Goal: Task Accomplishment & Management: Manage account settings

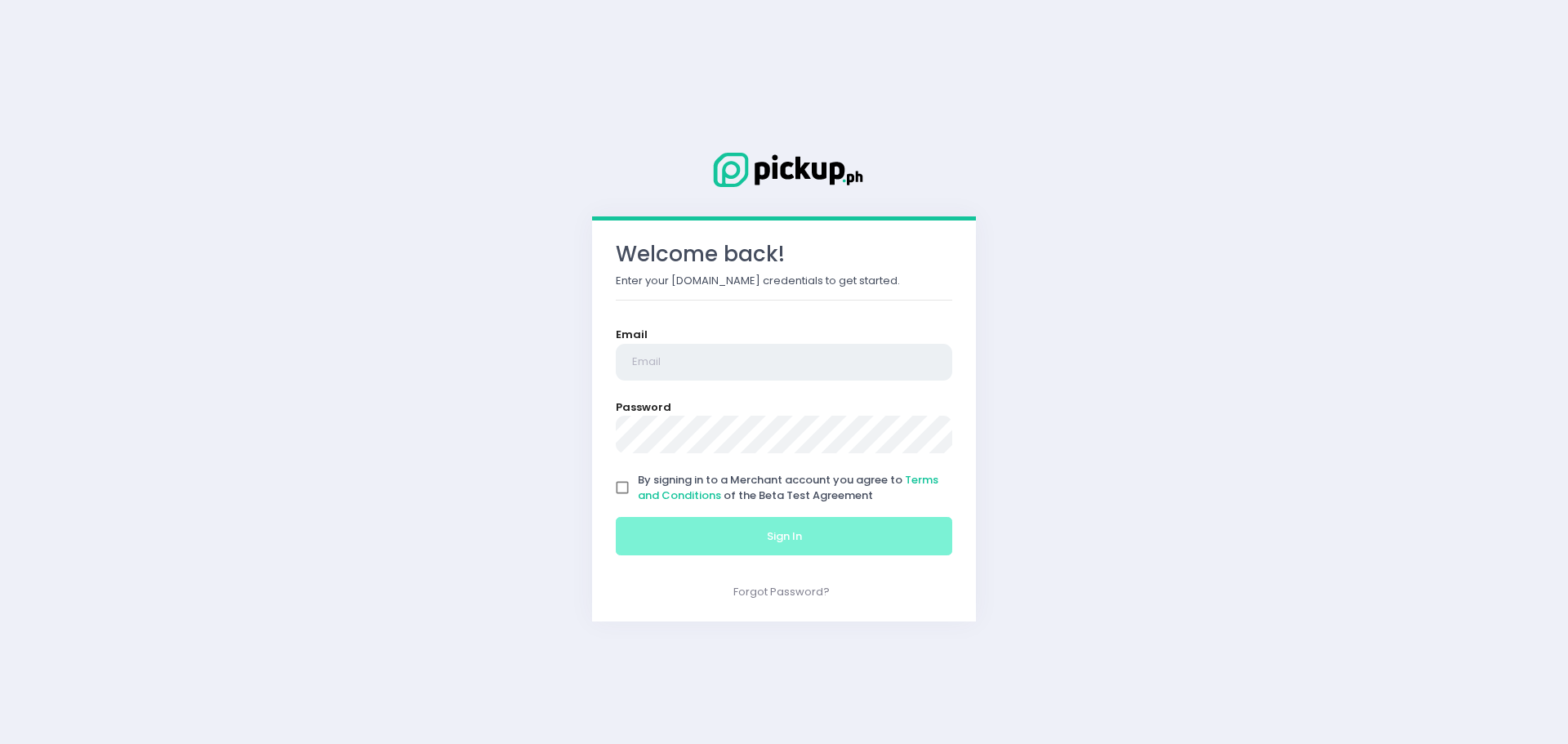
type input "[EMAIL_ADDRESS][DOMAIN_NAME]"
click at [619, 489] on input "By signing in to a Merchant account you agree to Terms and Conditions of the Be…" at bounding box center [622, 487] width 31 height 31
checkbox input "true"
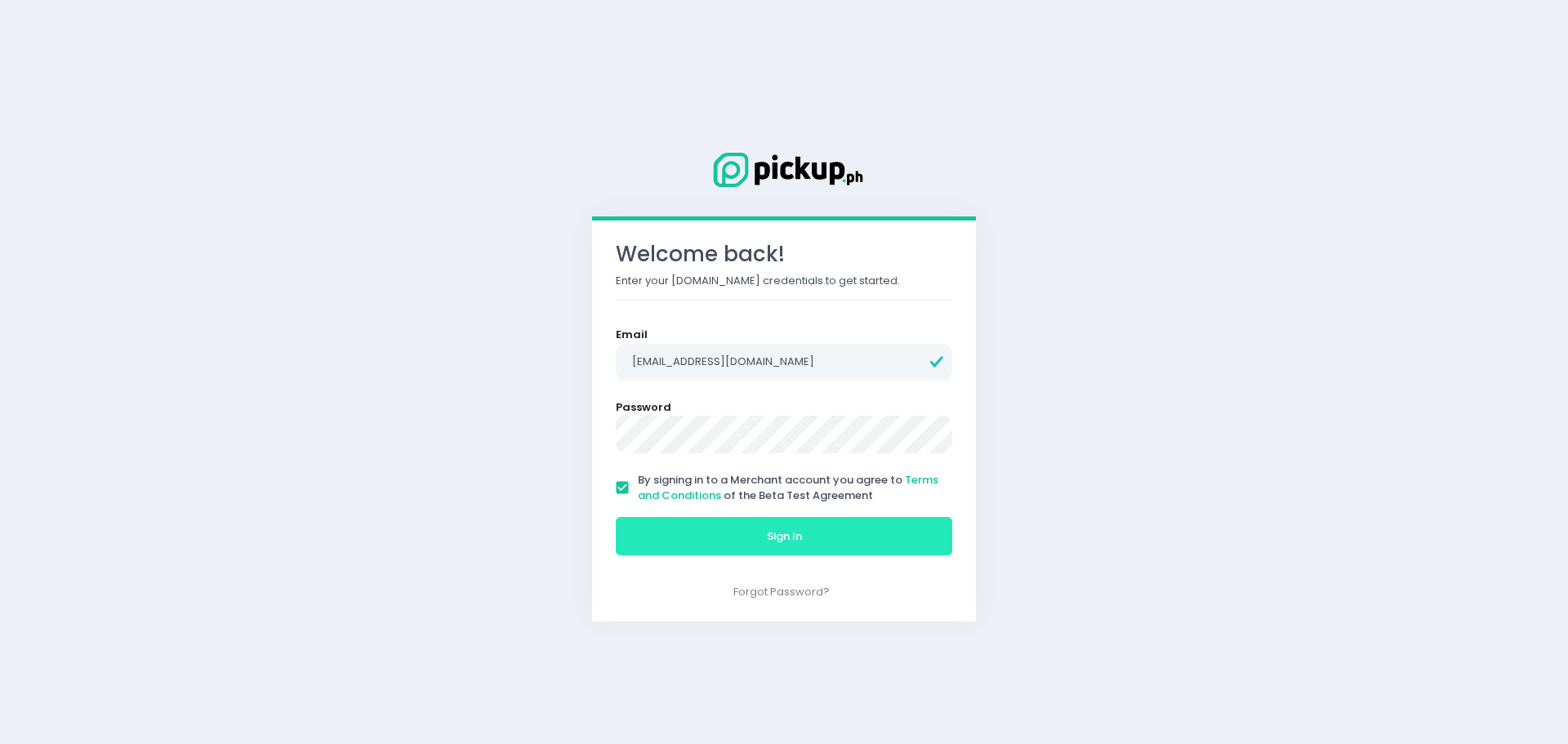
click at [765, 535] on button "Sign In" at bounding box center [784, 536] width 337 height 39
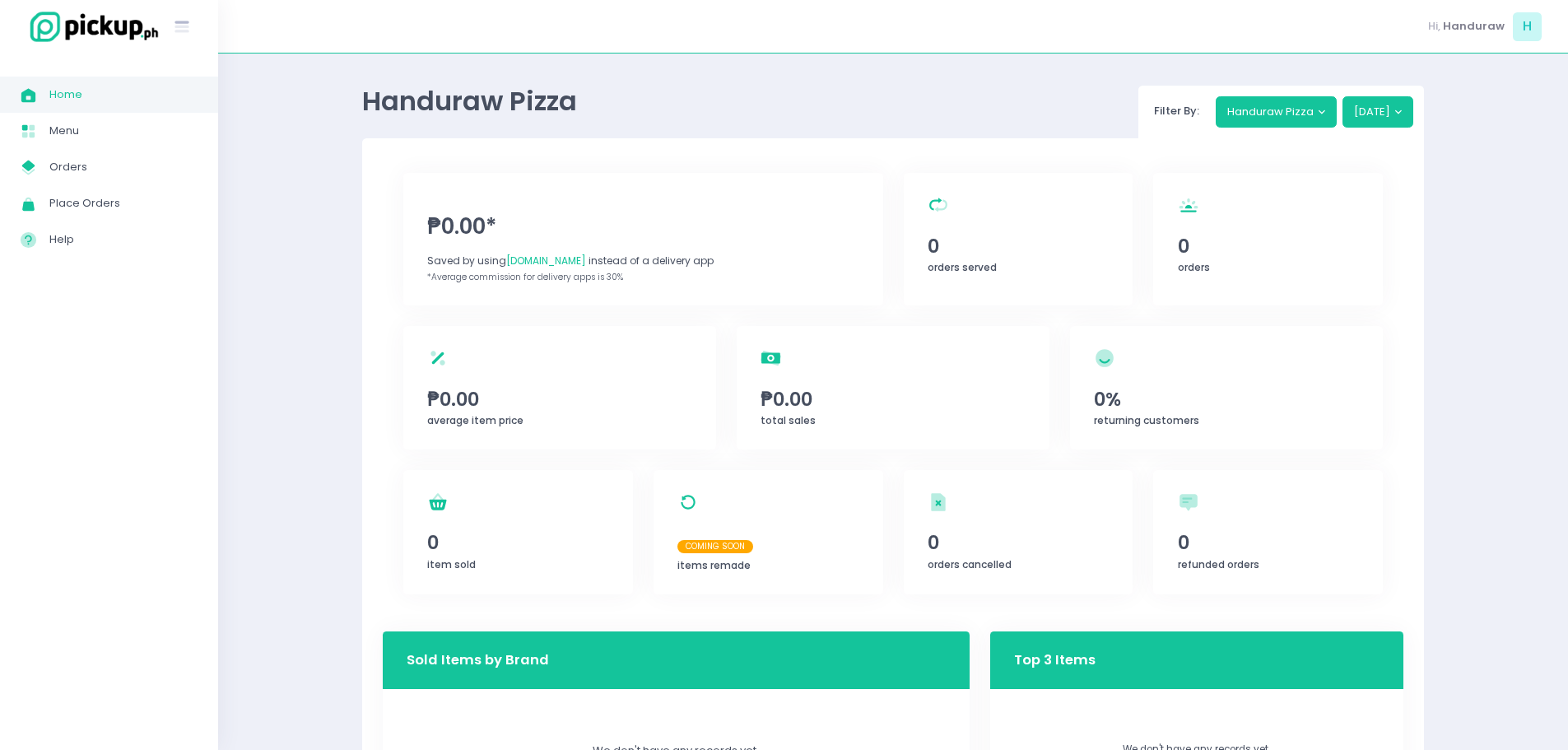
click at [92, 27] on img at bounding box center [90, 27] width 140 height 36
